Goal: Task Accomplishment & Management: Manage account settings

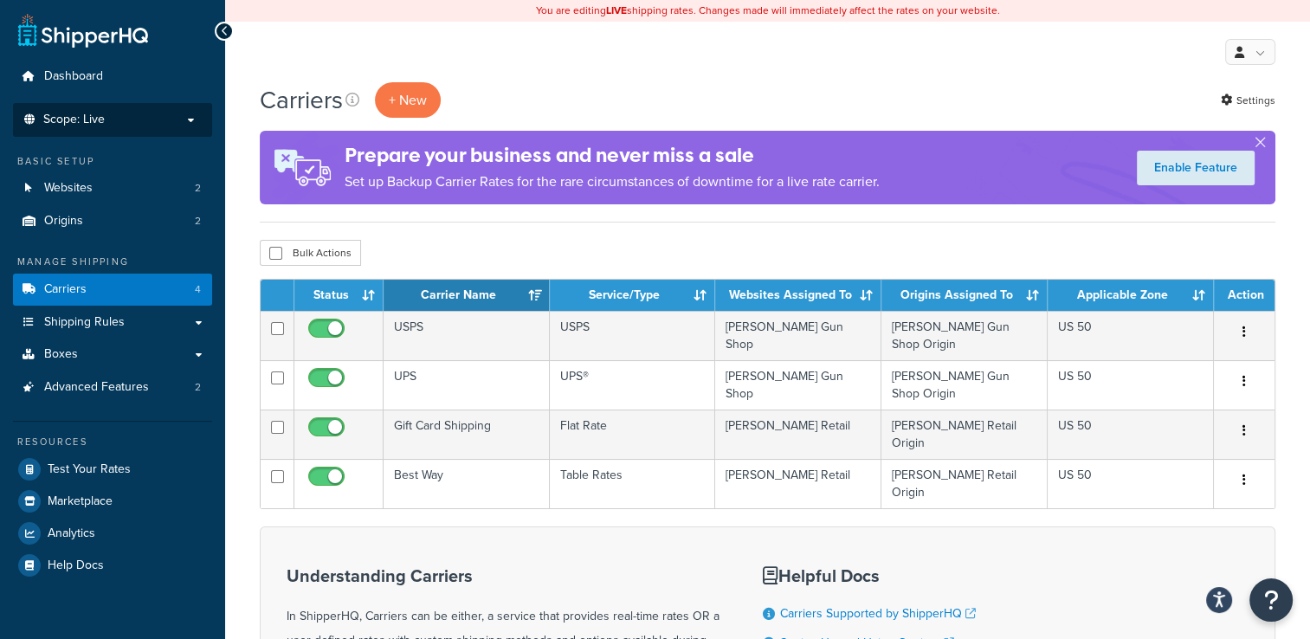
click at [158, 122] on p "Scope: Live" at bounding box center [113, 120] width 184 height 15
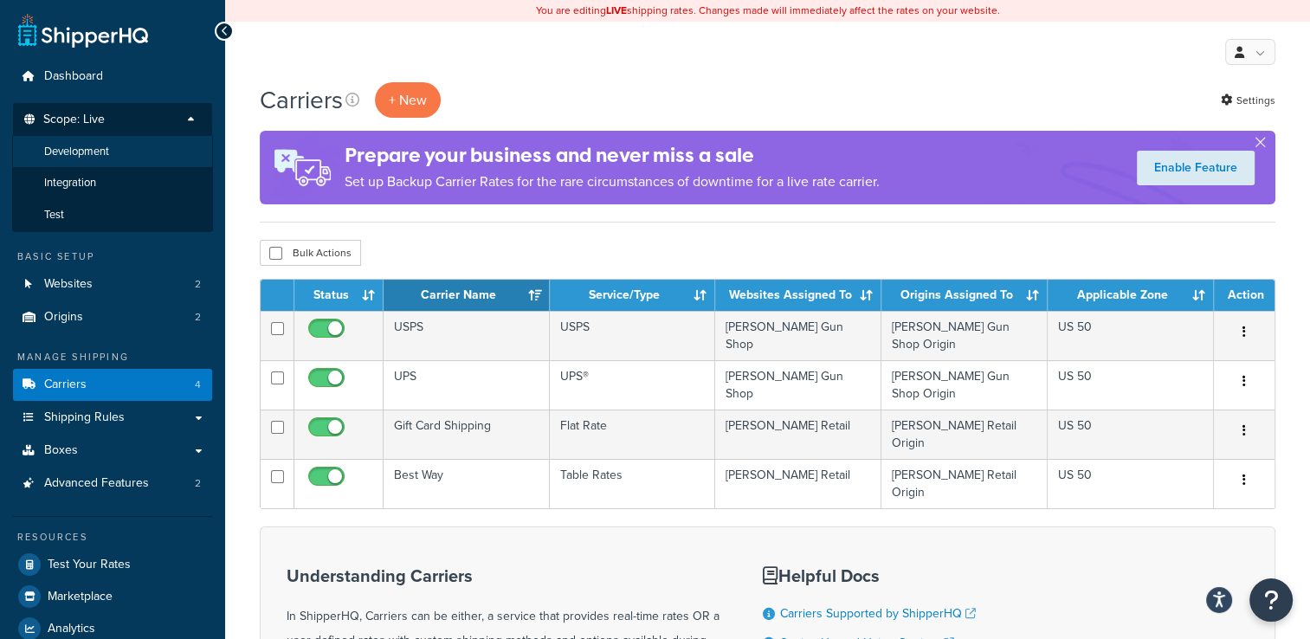
click at [158, 154] on li "Development" at bounding box center [112, 152] width 201 height 32
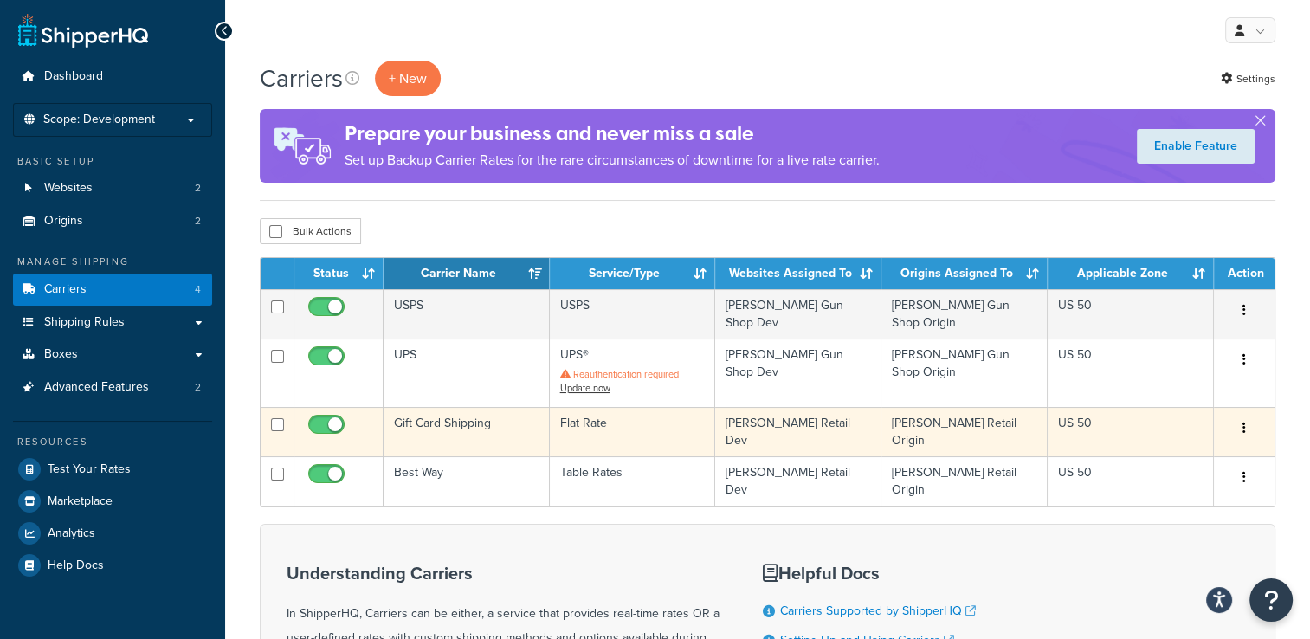
click at [1247, 415] on button "button" at bounding box center [1244, 429] width 24 height 28
click at [1098, 411] on td "US 50" at bounding box center [1131, 431] width 166 height 49
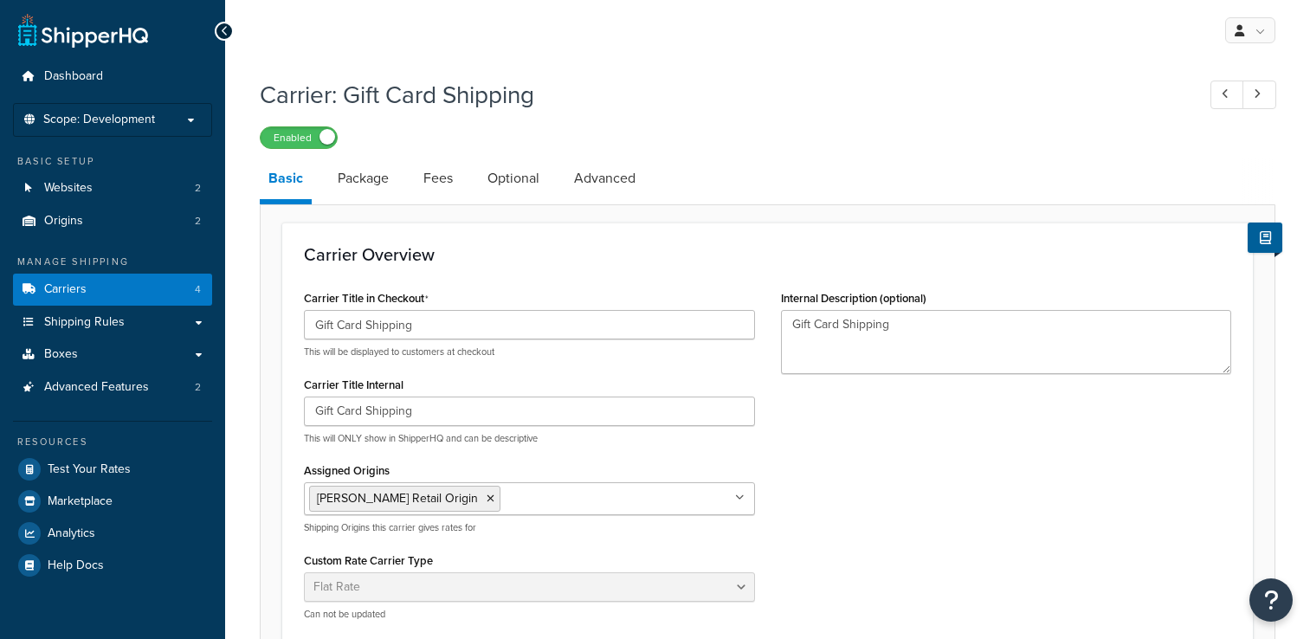
select select "flat"
click at [374, 178] on link "Package" at bounding box center [363, 179] width 68 height 42
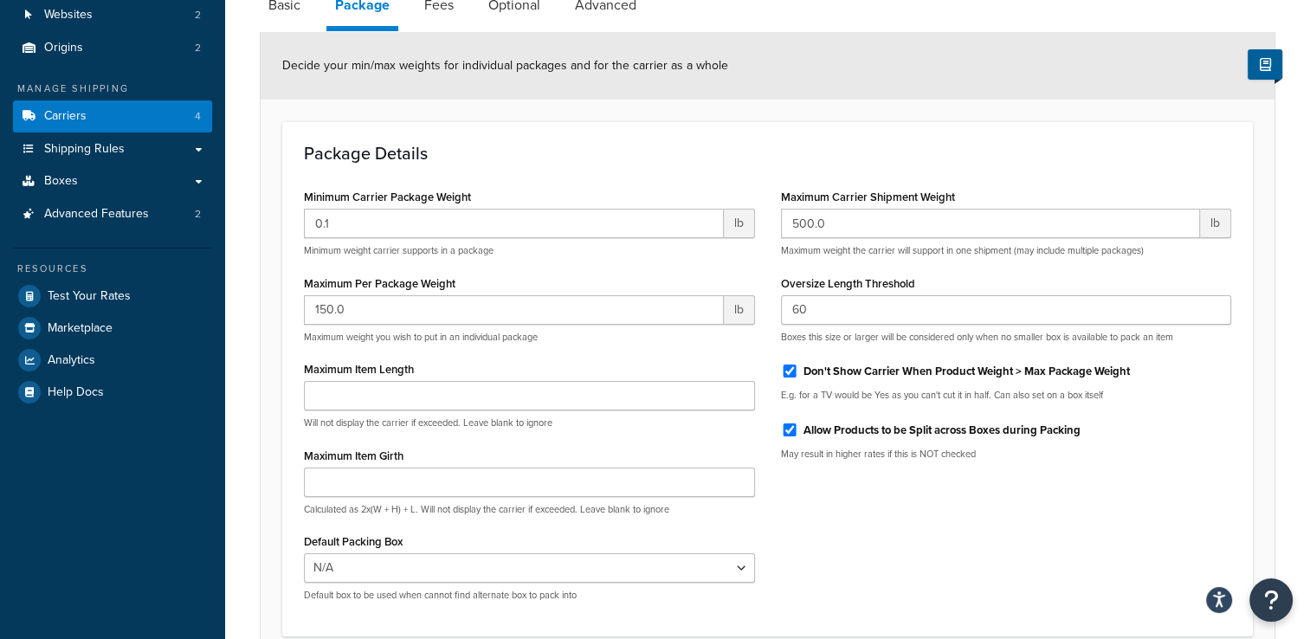
scroll to position [87, 0]
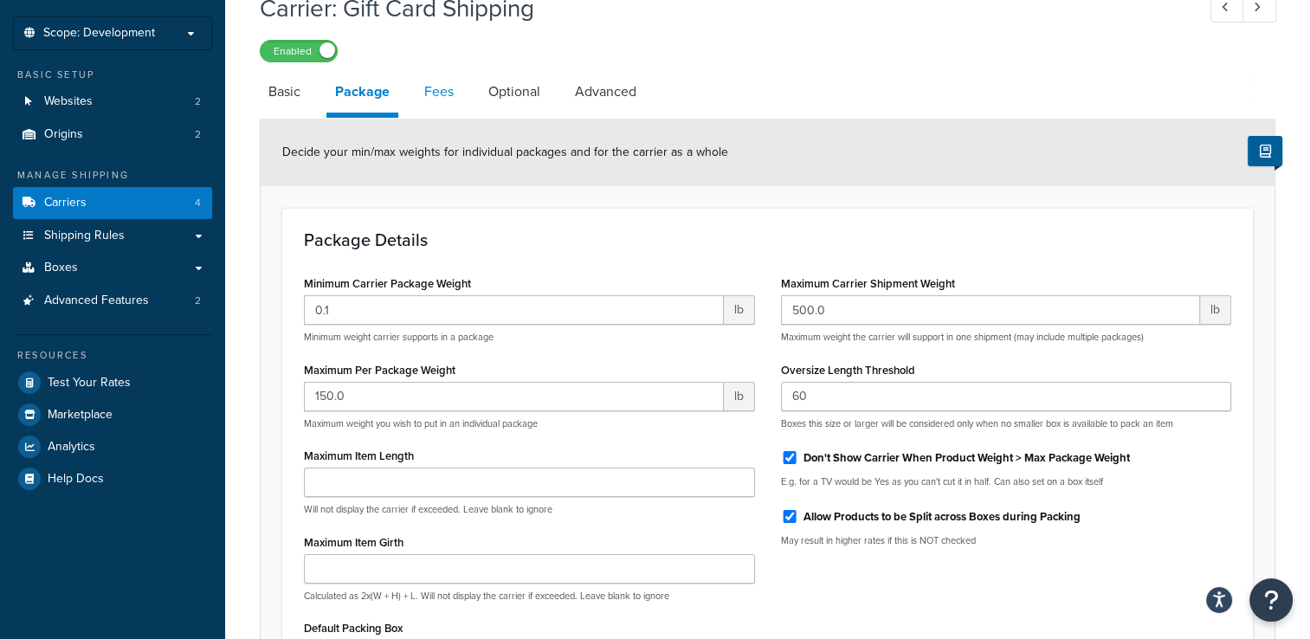
click at [435, 94] on link "Fees" at bounding box center [439, 92] width 47 height 42
select select "AFTER"
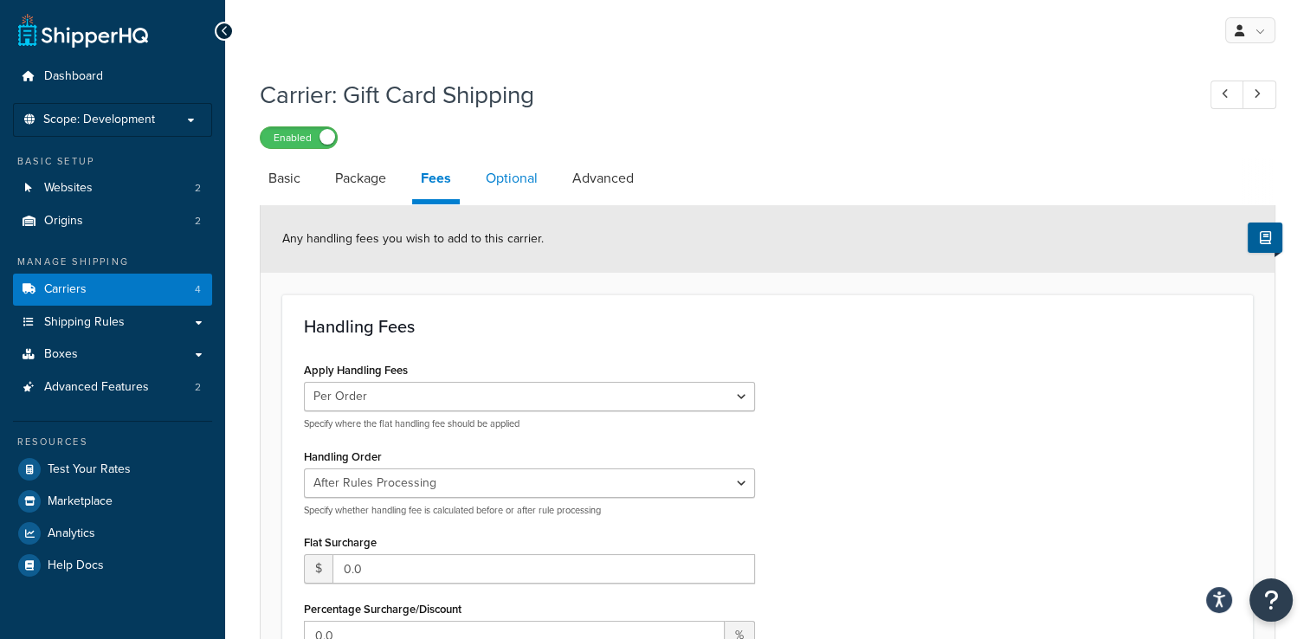
click at [516, 175] on link "Optional" at bounding box center [511, 179] width 69 height 42
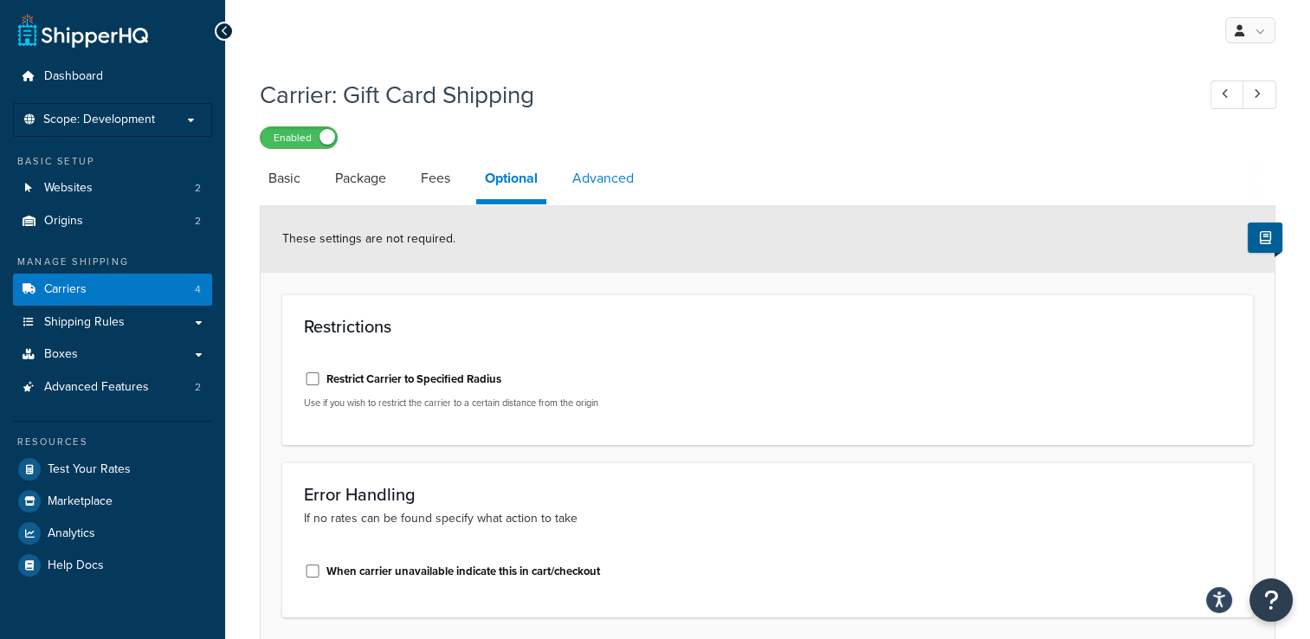
click at [604, 171] on link "Advanced" at bounding box center [603, 179] width 79 height 42
select select "false"
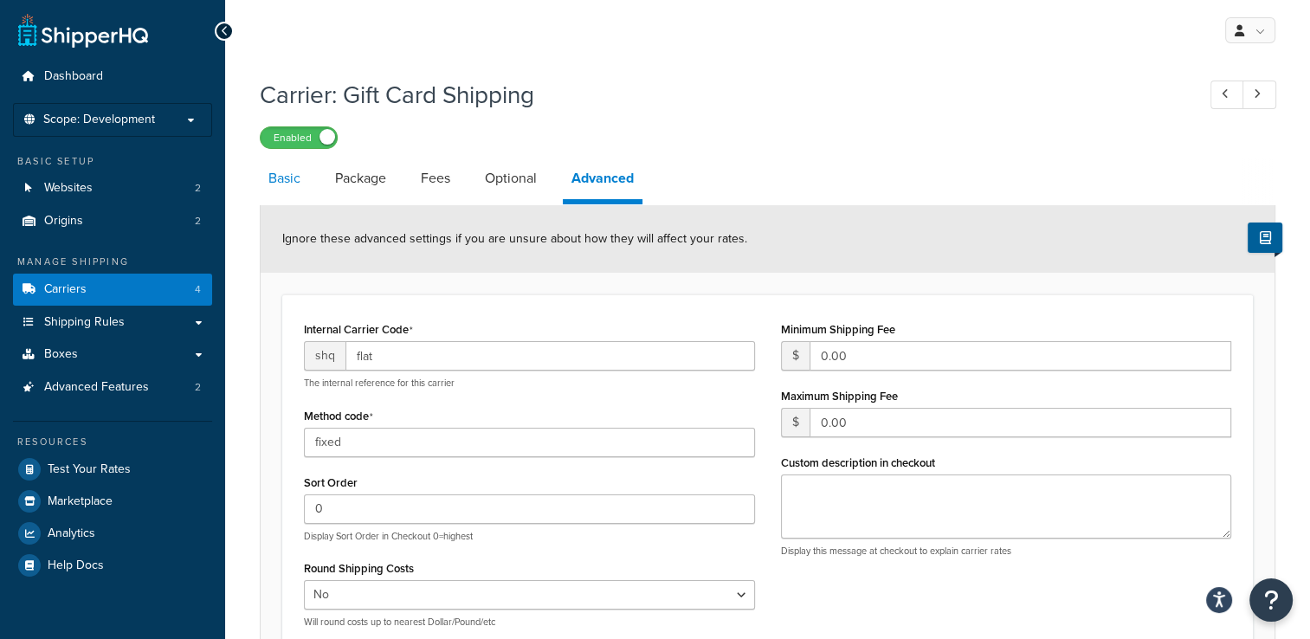
click at [271, 176] on link "Basic" at bounding box center [284, 179] width 49 height 42
select select "flat"
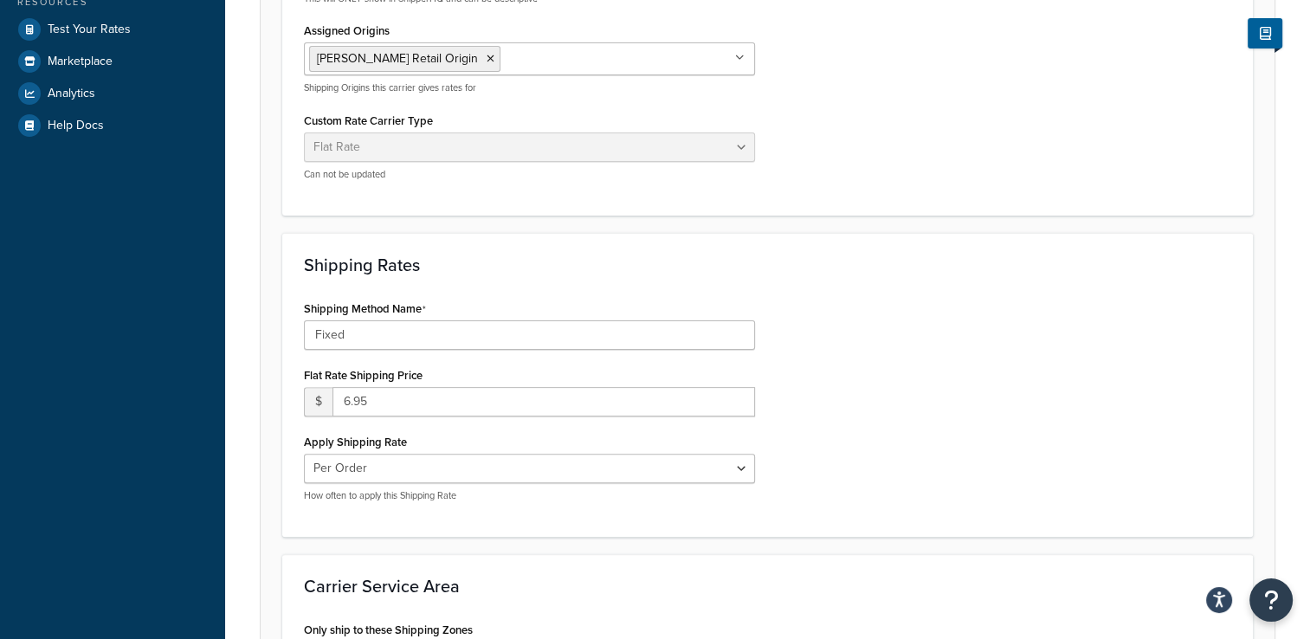
scroll to position [346, 0]
